Goal: Check status: Check status

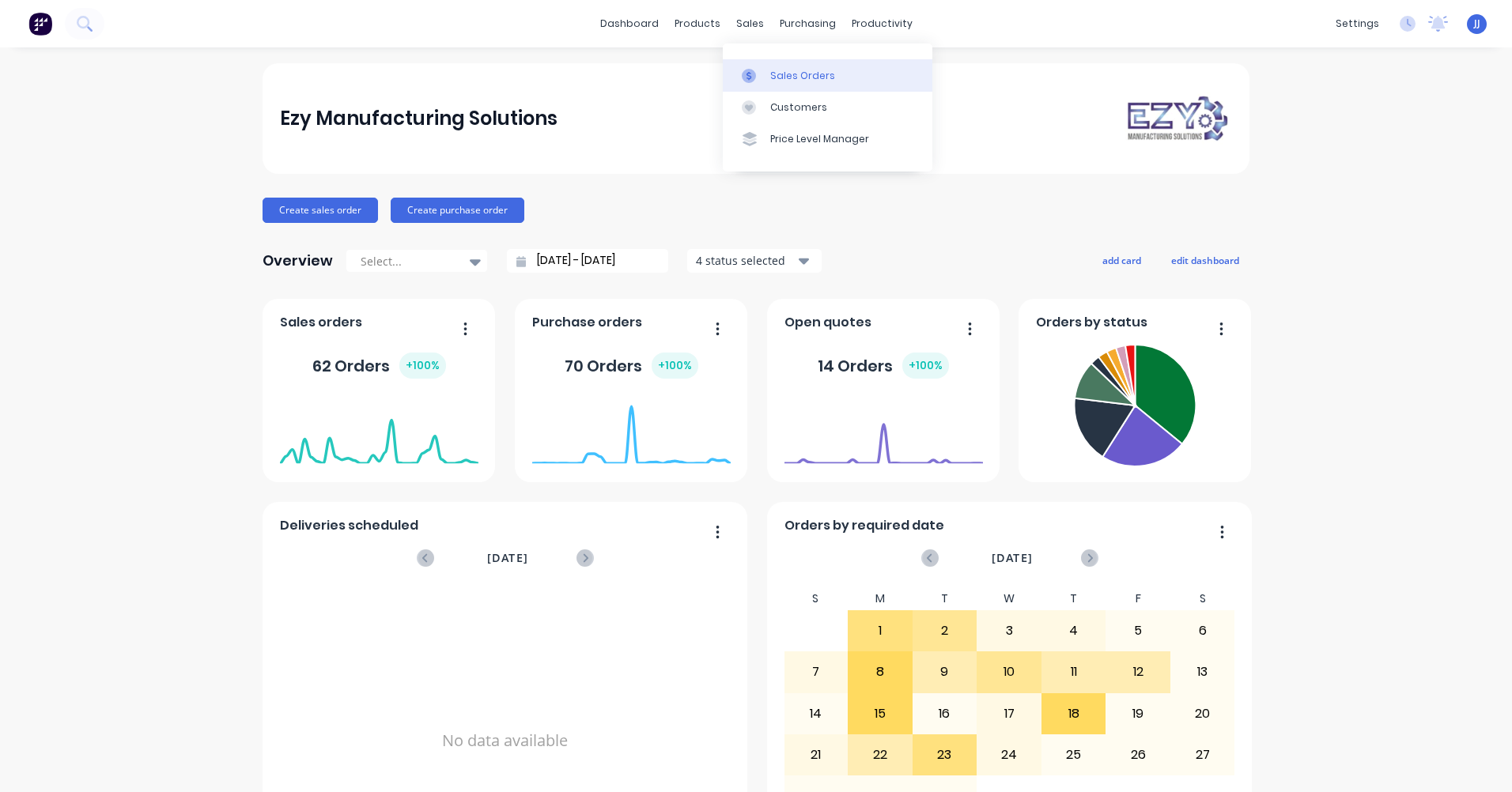
click at [770, 79] on div "Sales Orders" at bounding box center [802, 76] width 65 height 14
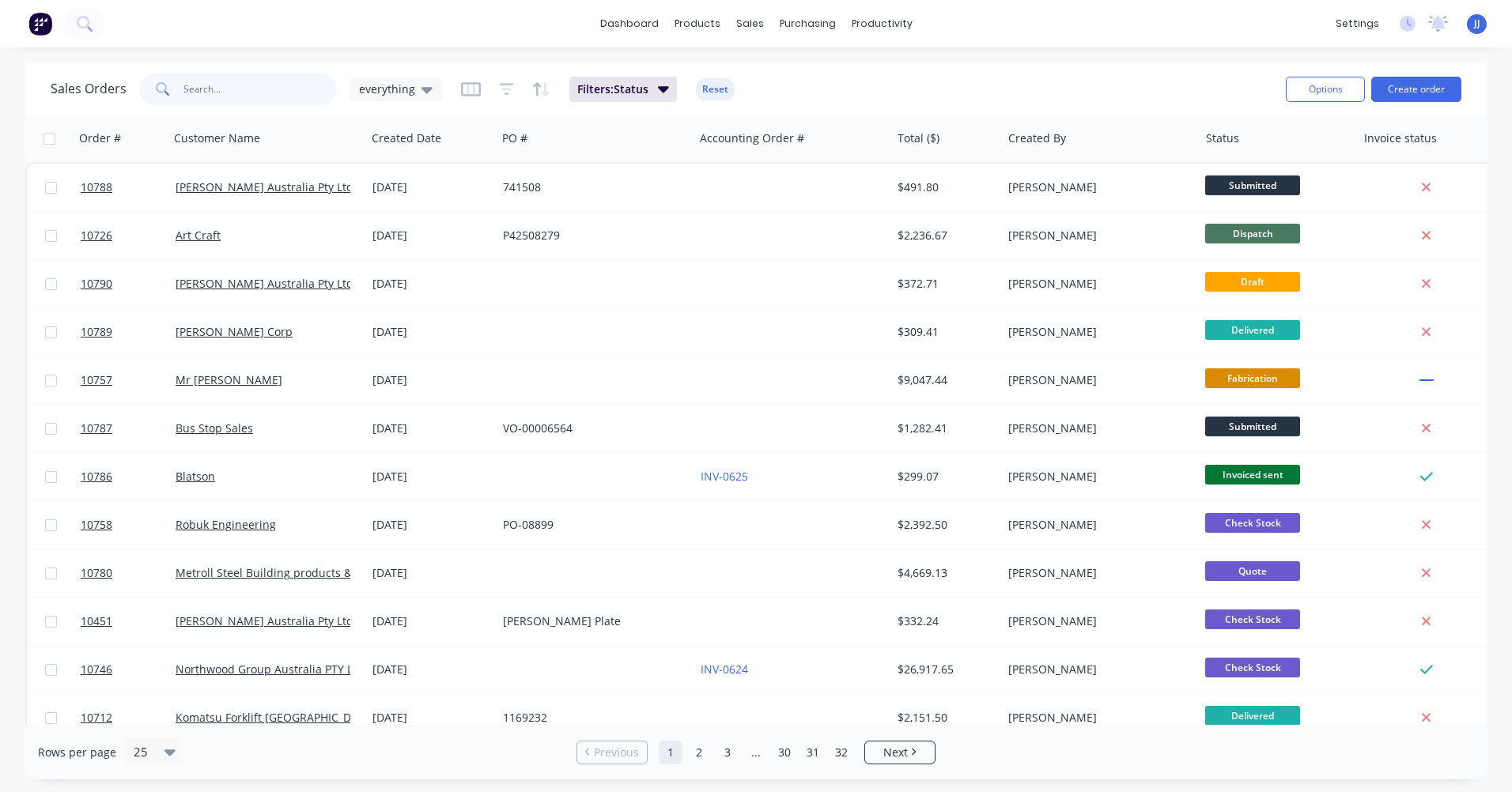
click at [184, 91] on input "text" at bounding box center [260, 89] width 154 height 32
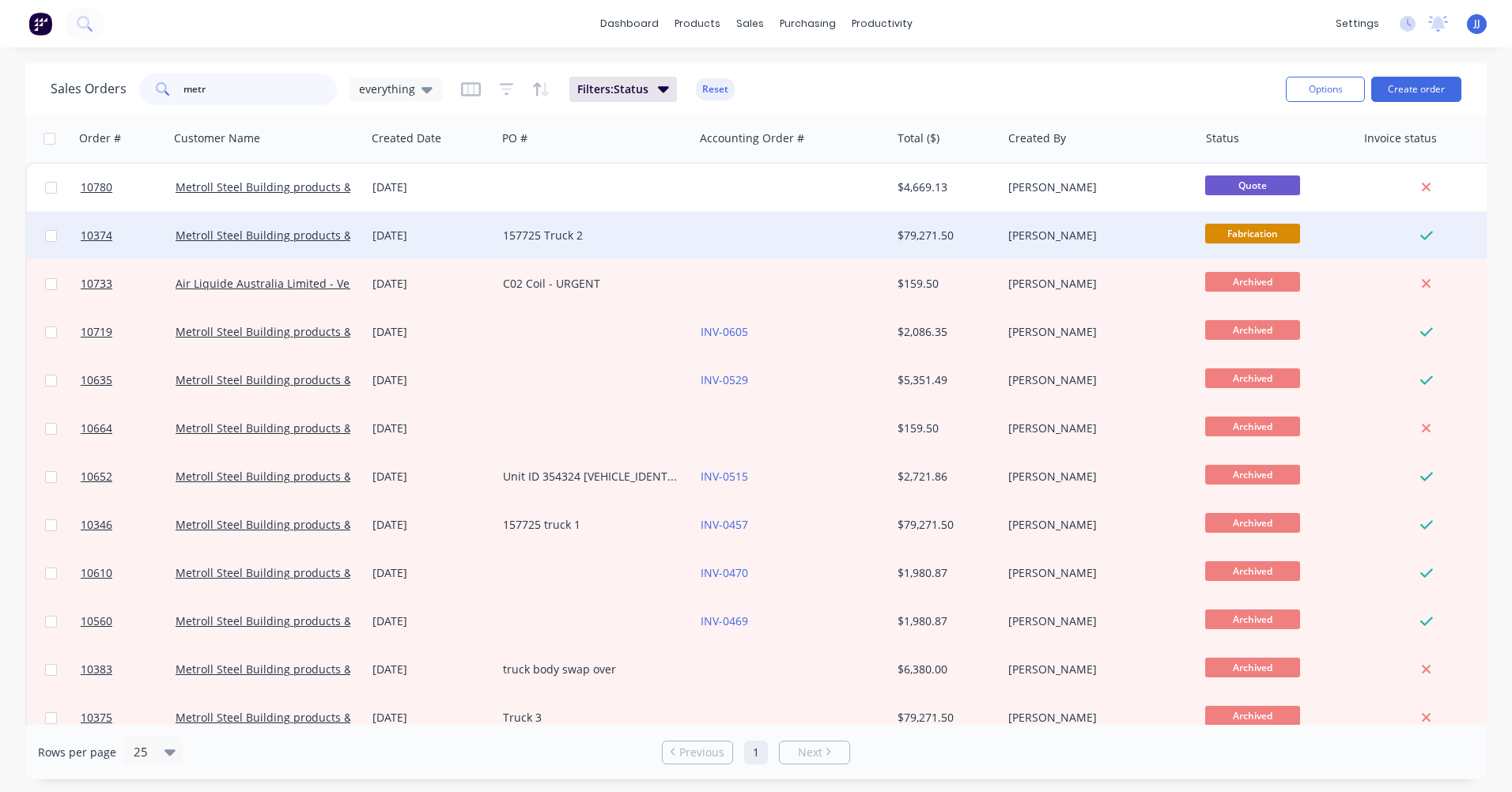
type input "metr"
click at [583, 237] on div "157725 Truck 2" at bounding box center [590, 236] width 175 height 16
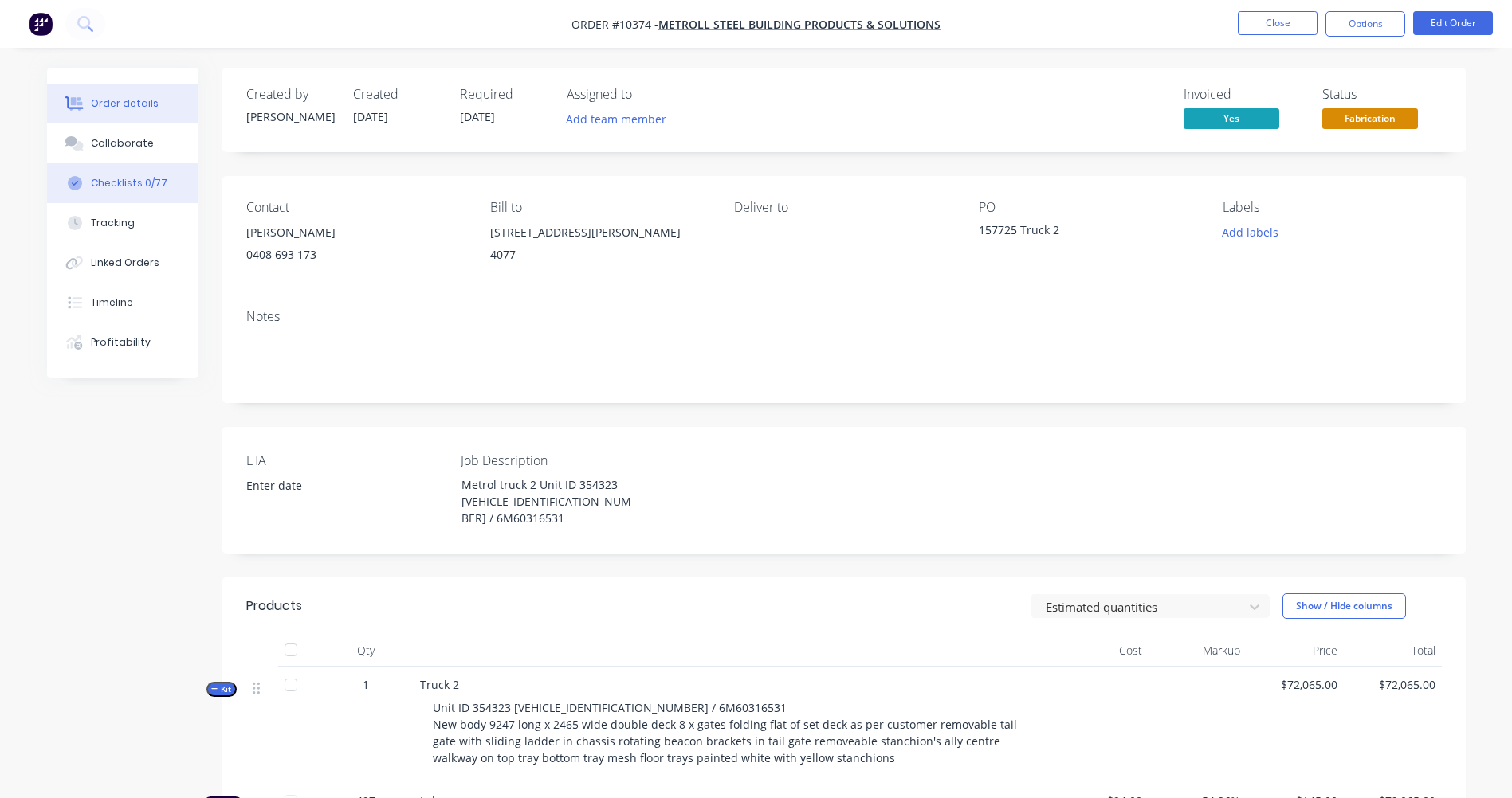
click at [118, 184] on div "Checklists 0/77" at bounding box center [128, 182] width 76 height 14
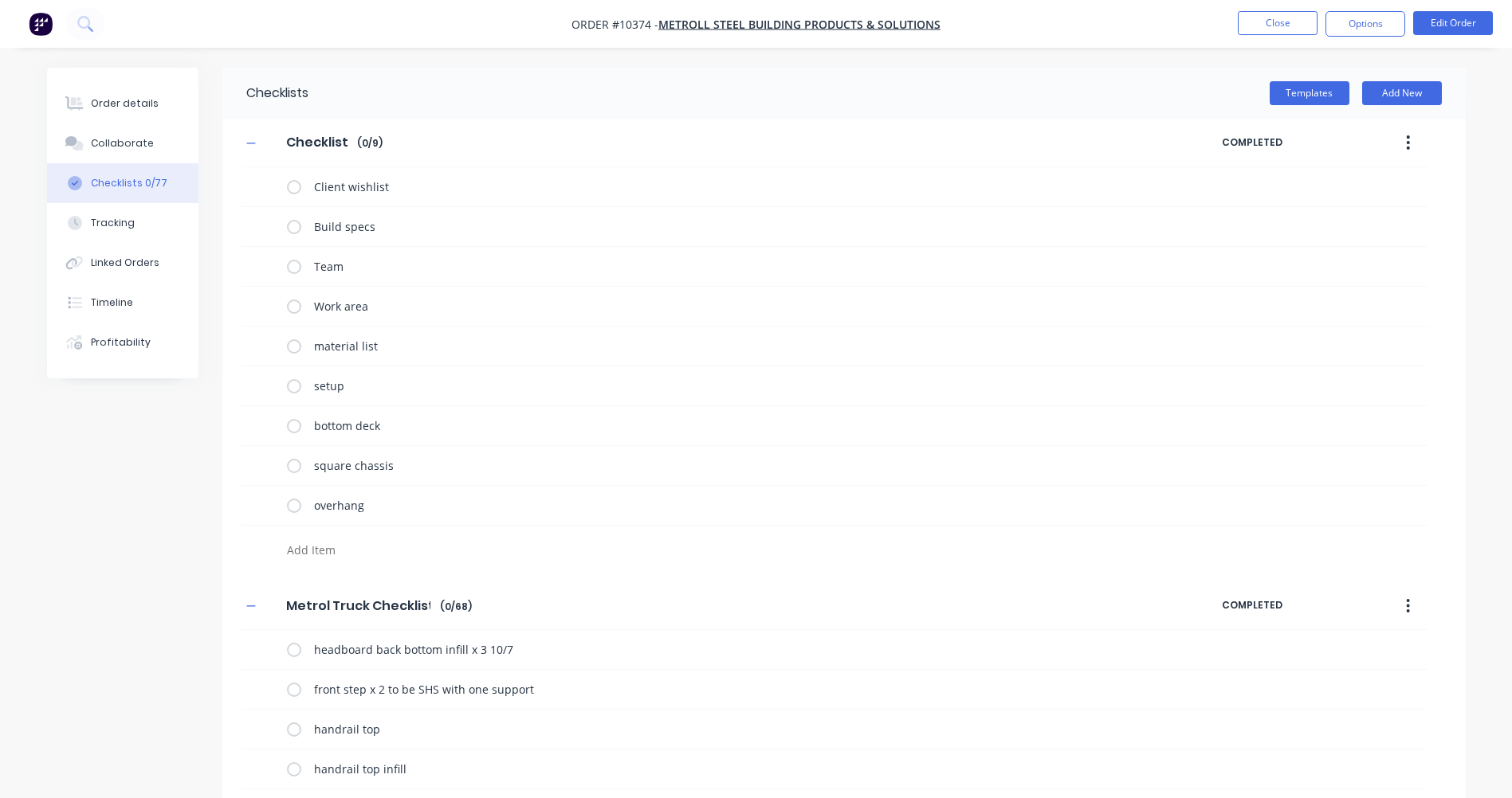
click at [1407, 143] on icon "button" at bounding box center [1408, 142] width 3 height 14
click at [1409, 601] on icon "button" at bounding box center [1408, 606] width 3 height 14
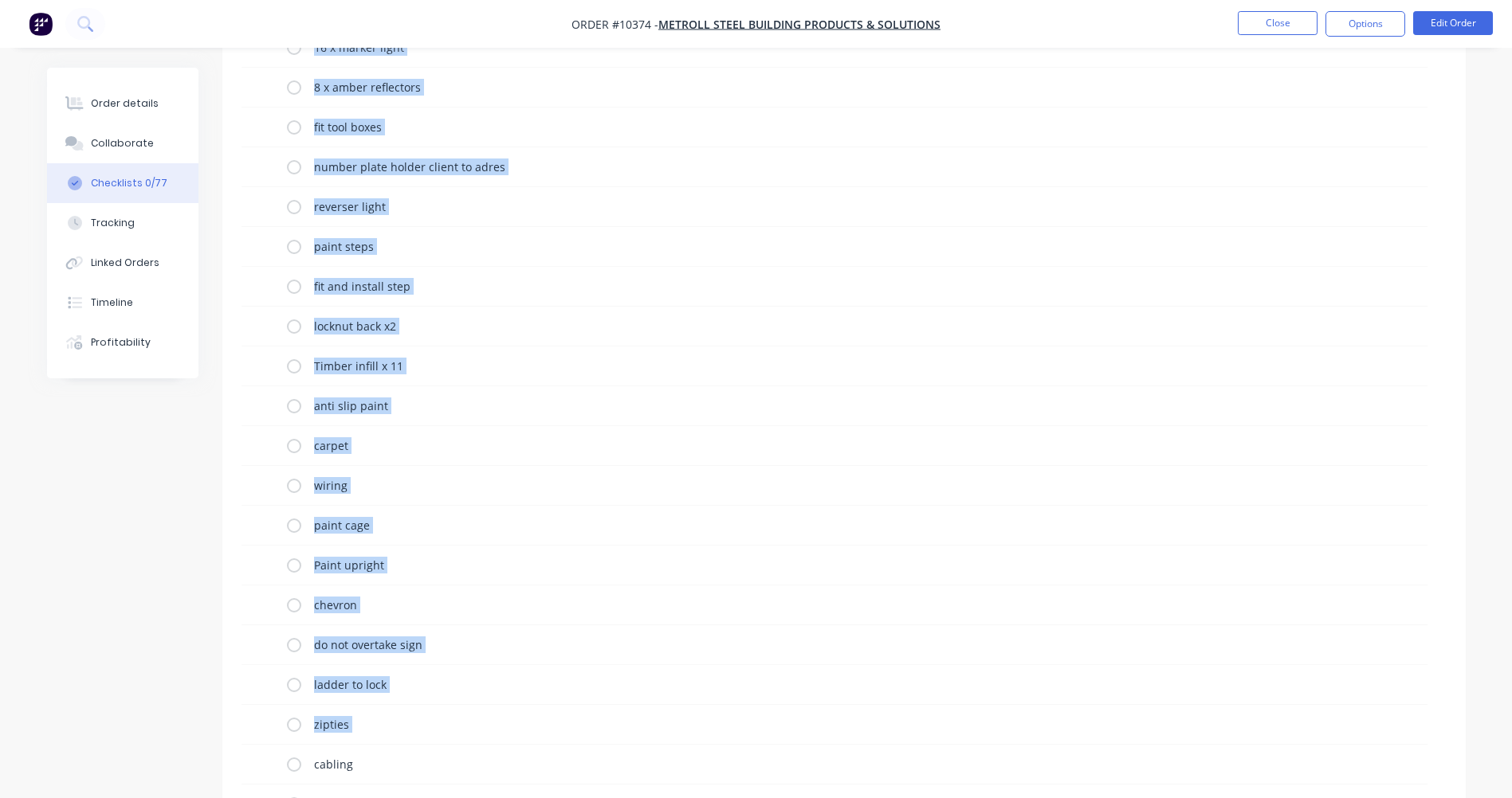
scroll to position [2600, 0]
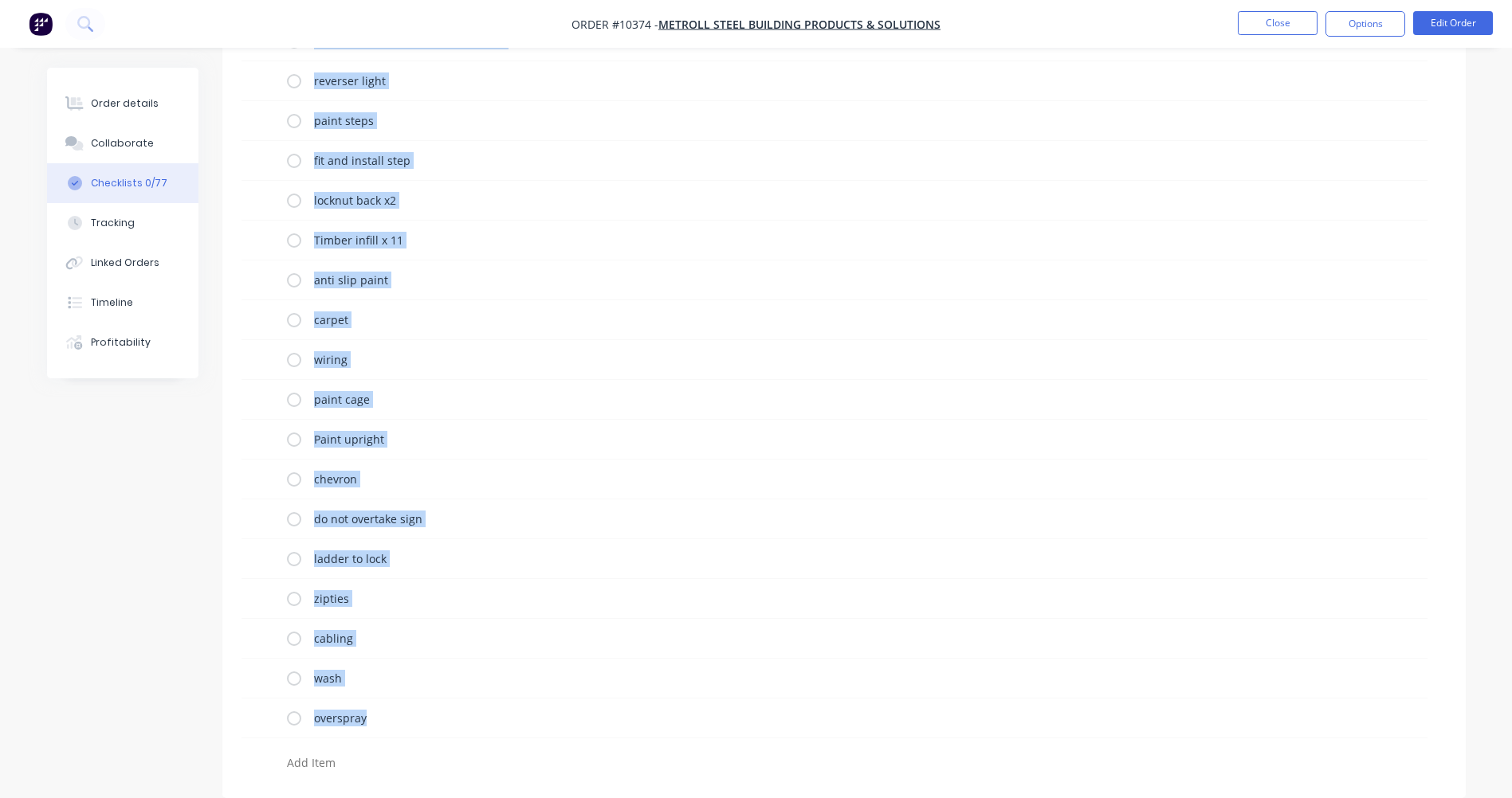
drag, startPoint x: 277, startPoint y: 181, endPoint x: 373, endPoint y: 801, distance: 627.4
click at [1360, 25] on button "Options" at bounding box center [1365, 24] width 80 height 25
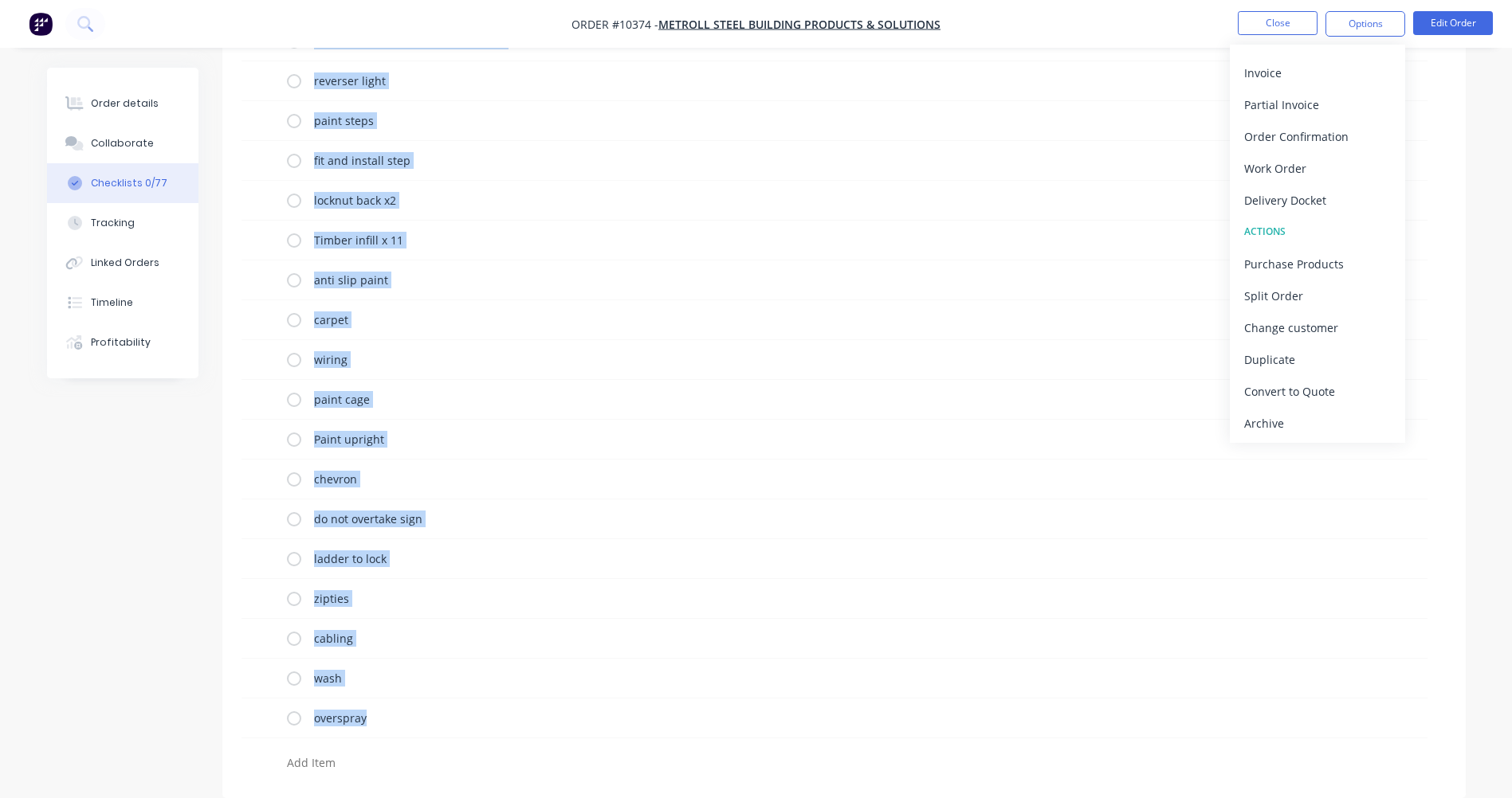
scroll to position [0, 0]
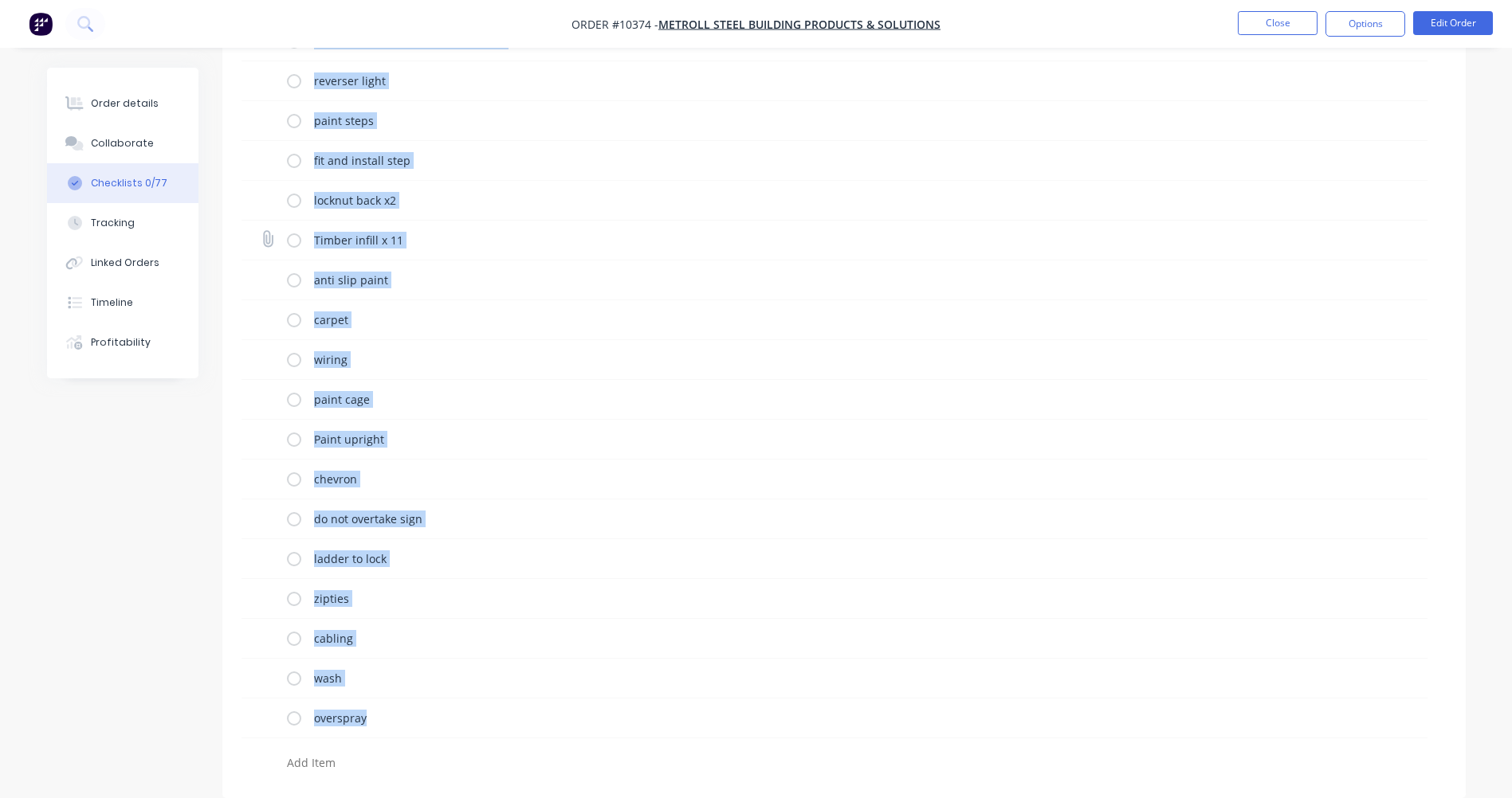
drag, startPoint x: 618, startPoint y: 281, endPoint x: 600, endPoint y: 227, distance: 56.9
click at [600, 227] on div "Timber infill x 11" at bounding box center [714, 240] width 855 height 32
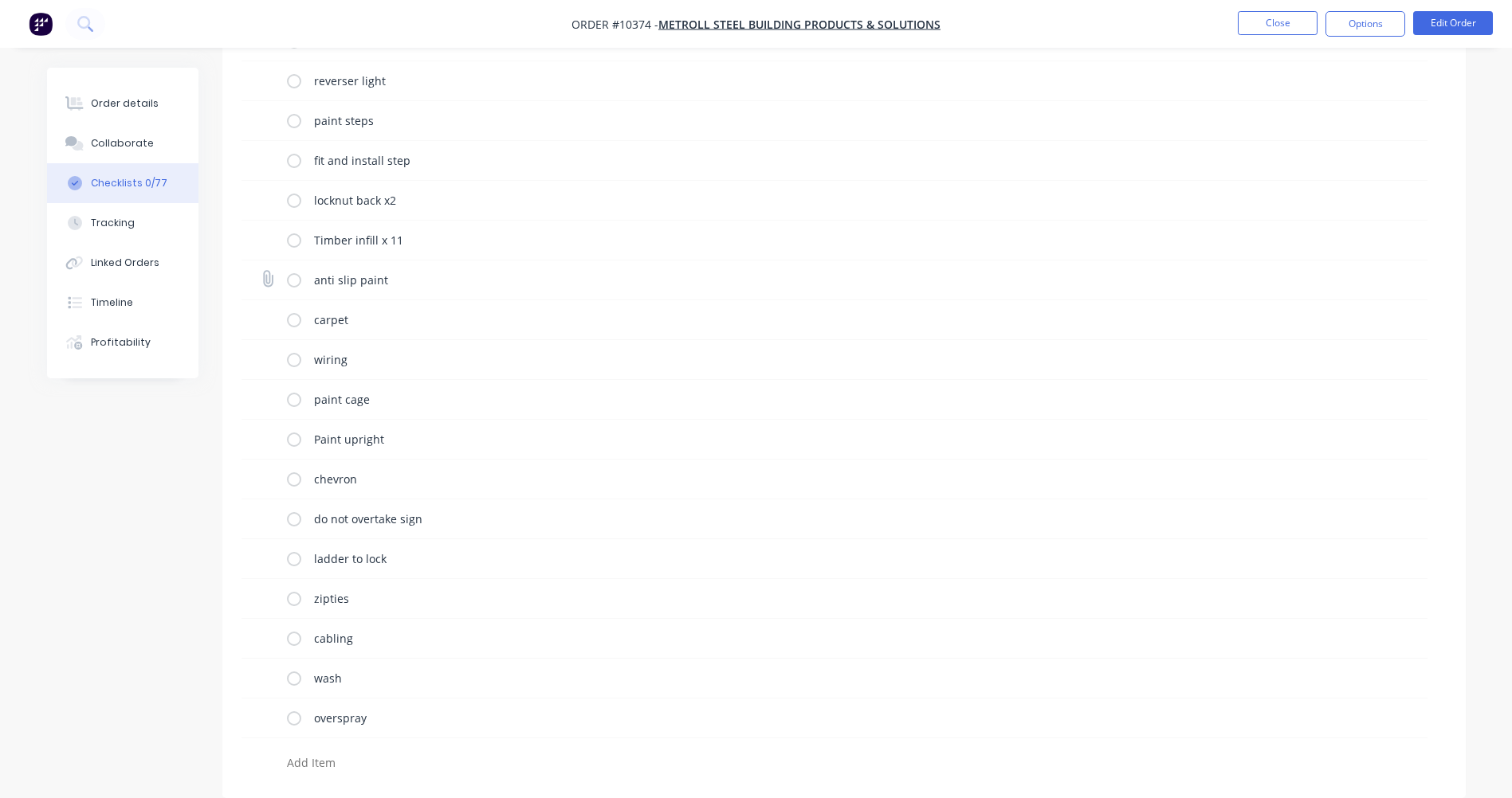
type textarea "x"
